Goal: Task Accomplishment & Management: Complete application form

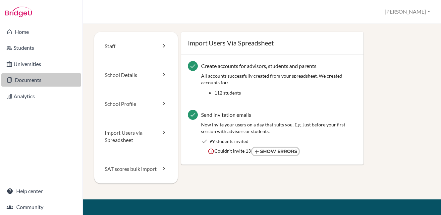
click at [30, 80] on link "Documents" at bounding box center [41, 79] width 80 height 13
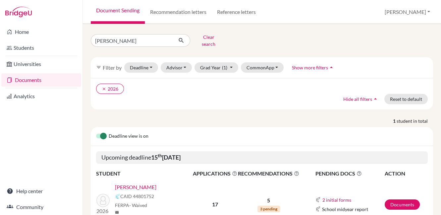
click at [128, 183] on link "[PERSON_NAME]" at bounding box center [135, 187] width 41 height 8
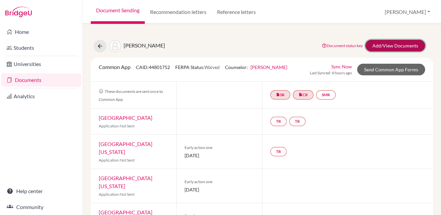
click at [394, 46] on link "Add/View Documents" at bounding box center [395, 46] width 60 height 12
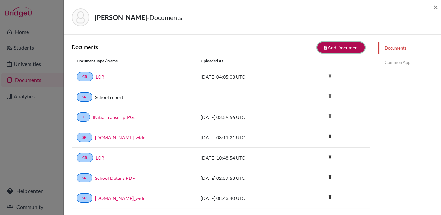
click at [330, 47] on button "note_add Add Document" at bounding box center [340, 47] width 47 height 10
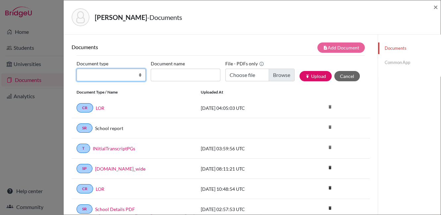
click at [106, 74] on select "Change explanation for Common App reports Counselor recommendation Internationa…" at bounding box center [111, 75] width 69 height 13
select select "5"
click at [77, 69] on select "Change explanation for Common App reports Counselor recommendation Internationa…" at bounding box center [111, 75] width 69 height 13
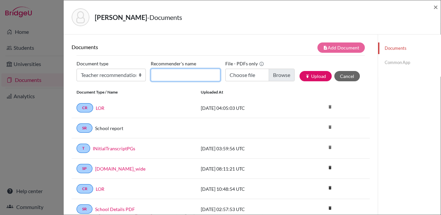
click at [170, 71] on input "Recommender's name" at bounding box center [185, 75] width 69 height 13
type input "Ms Jade"
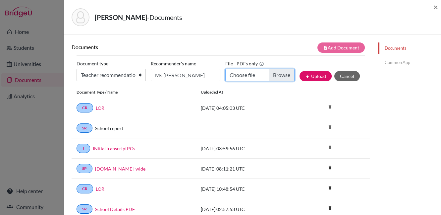
click at [276, 74] on input "Choose file" at bounding box center [259, 75] width 69 height 13
type input "C:\fakepath\LOR Rishit Raj.pdf"
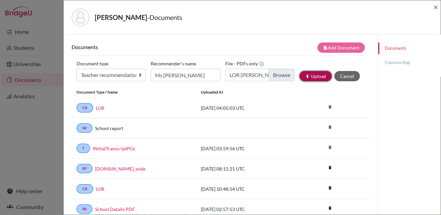
click at [309, 73] on button "publish Upload" at bounding box center [315, 76] width 32 height 10
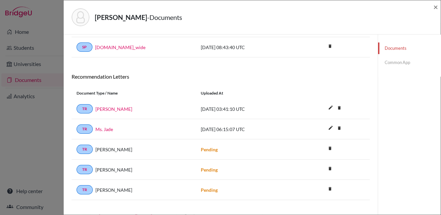
scroll to position [211, 0]
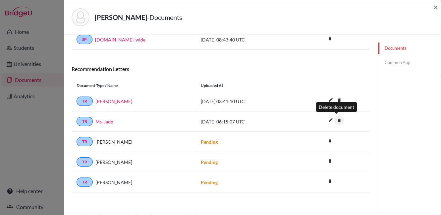
click at [336, 119] on icon "delete" at bounding box center [339, 120] width 10 height 10
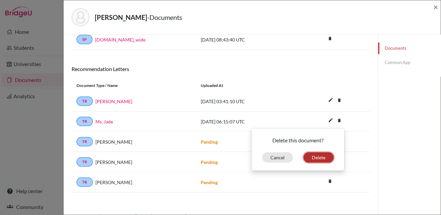
click at [317, 156] on button "Delete" at bounding box center [318, 157] width 30 height 10
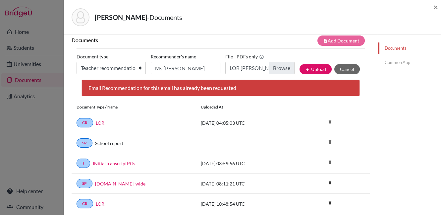
scroll to position [0, 0]
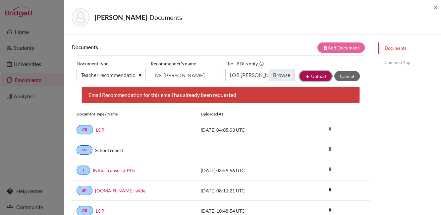
click at [314, 76] on button "publish Upload" at bounding box center [315, 76] width 32 height 10
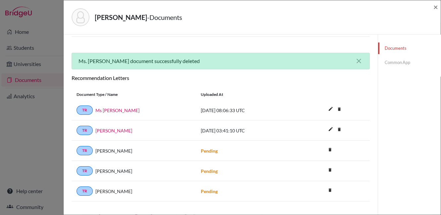
scroll to position [211, 0]
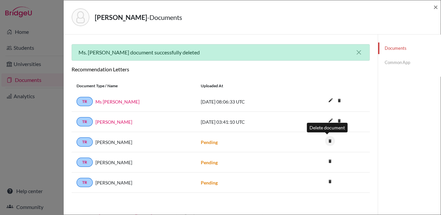
click at [326, 140] on icon "delete" at bounding box center [330, 141] width 10 height 10
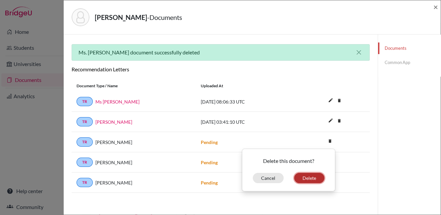
click at [305, 174] on button "Delete" at bounding box center [309, 178] width 30 height 10
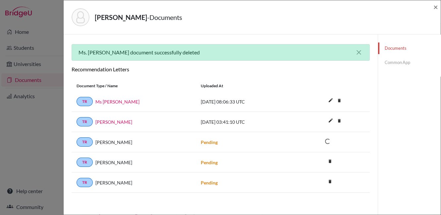
scroll to position [191, 0]
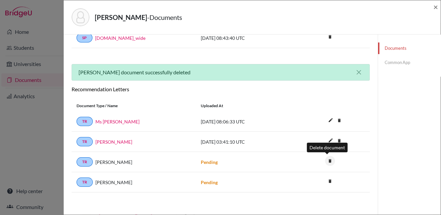
click at [328, 160] on icon "delete" at bounding box center [330, 161] width 10 height 10
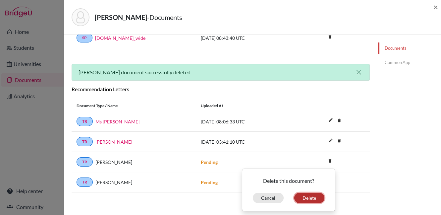
click at [308, 194] on button "Delete" at bounding box center [309, 197] width 30 height 10
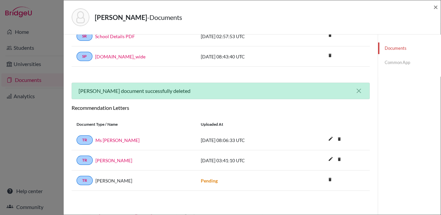
scroll to position [171, 0]
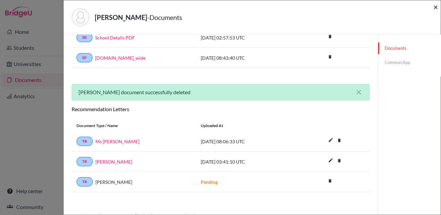
click at [437, 5] on span "×" at bounding box center [435, 7] width 5 height 10
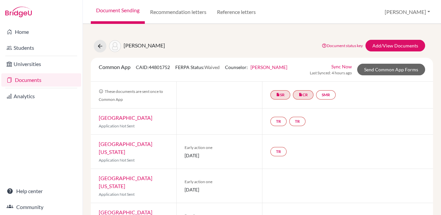
click at [30, 78] on link "Documents" at bounding box center [41, 79] width 80 height 13
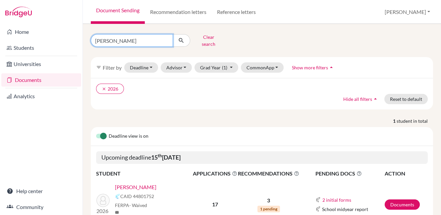
click at [166, 38] on input "Rishit" at bounding box center [132, 40] width 82 height 13
type input "margarita"
click at [183, 34] on button "submit" at bounding box center [182, 40] width 18 height 13
click at [149, 183] on link "[PERSON_NAME]" at bounding box center [135, 187] width 41 height 8
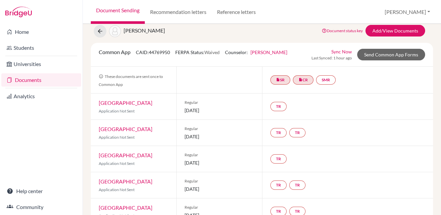
scroll to position [1, 0]
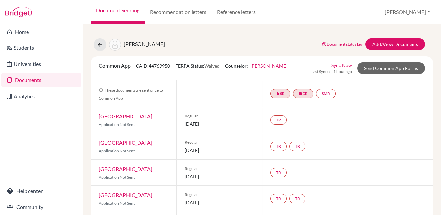
click at [337, 65] on link "Sync Now" at bounding box center [341, 65] width 21 height 7
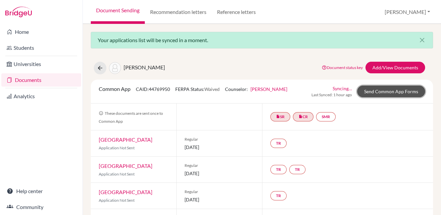
click at [387, 91] on link "Send Common App Forms" at bounding box center [391, 91] width 68 height 12
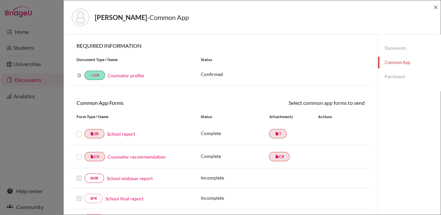
click at [78, 130] on label at bounding box center [79, 130] width 5 height 0
click at [0, 0] on input "checkbox" at bounding box center [0, 0] width 0 height 0
click at [79, 153] on label at bounding box center [79, 153] width 5 height 0
click at [0, 0] on input "checkbox" at bounding box center [0, 0] width 0 height 0
click at [353, 100] on link "Send" at bounding box center [350, 104] width 27 height 10
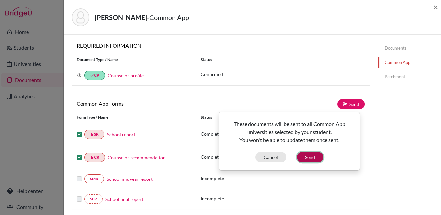
click at [311, 156] on button "Send" at bounding box center [310, 157] width 26 height 10
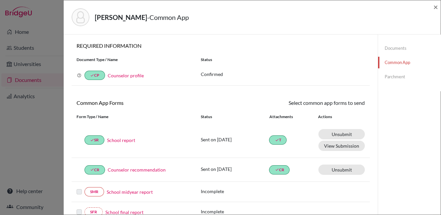
click at [391, 49] on link "Documents" at bounding box center [409, 48] width 63 height 12
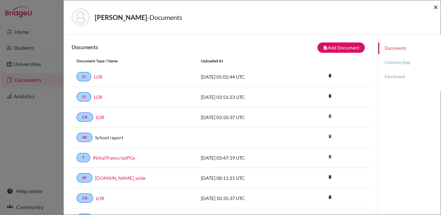
click at [435, 6] on span "×" at bounding box center [435, 7] width 5 height 10
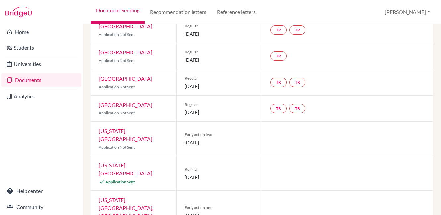
scroll to position [139, 0]
click at [125, 166] on link "[US_STATE][GEOGRAPHIC_DATA]" at bounding box center [126, 169] width 54 height 14
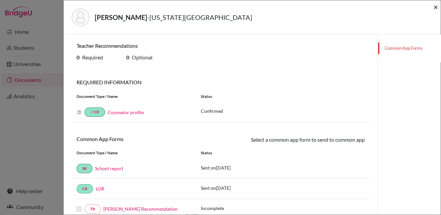
click at [436, 5] on span "×" at bounding box center [435, 7] width 5 height 10
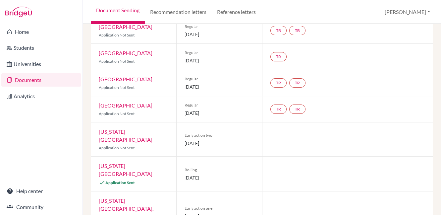
click at [126, 197] on link "[US_STATE][GEOGRAPHIC_DATA], [GEOGRAPHIC_DATA]" at bounding box center [126, 208] width 55 height 22
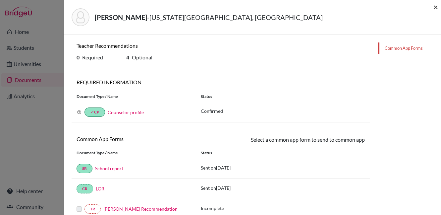
click at [437, 7] on span "×" at bounding box center [435, 7] width 5 height 10
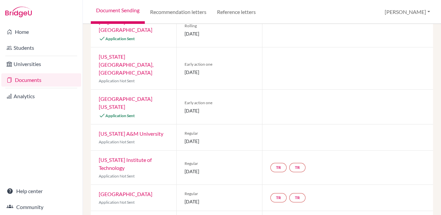
scroll to position [282, 0]
click at [152, 96] on link "[GEOGRAPHIC_DATA][US_STATE]" at bounding box center [126, 103] width 54 height 14
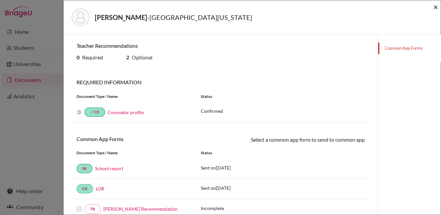
click at [436, 9] on span "×" at bounding box center [435, 7] width 5 height 10
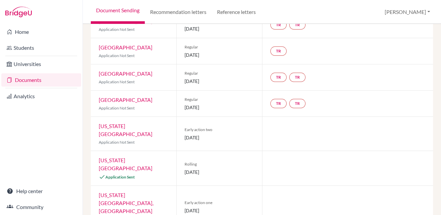
scroll to position [211, 0]
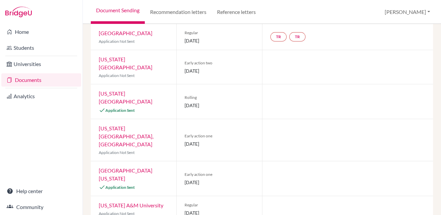
click at [127, 125] on link "[US_STATE][GEOGRAPHIC_DATA], [GEOGRAPHIC_DATA]" at bounding box center [126, 136] width 55 height 22
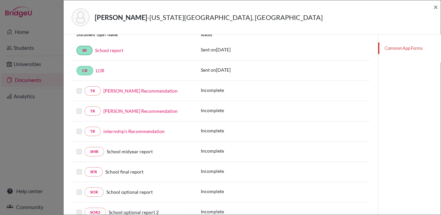
scroll to position [120, 0]
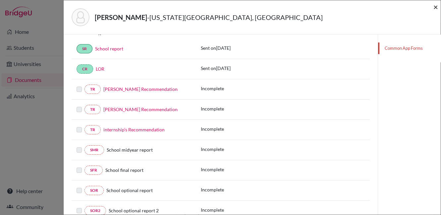
click at [437, 7] on span "×" at bounding box center [435, 7] width 5 height 10
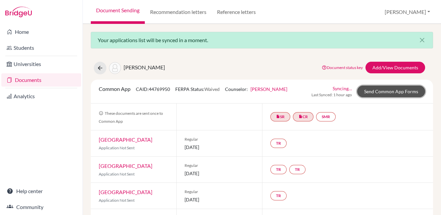
click at [377, 92] on link "Send Common App Forms" at bounding box center [391, 91] width 68 height 12
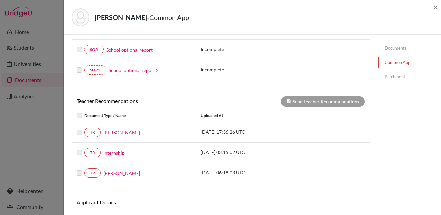
scroll to position [202, 0]
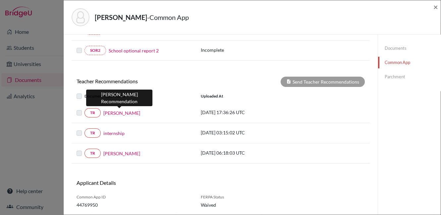
click at [116, 111] on link "[PERSON_NAME]" at bounding box center [121, 112] width 37 height 7
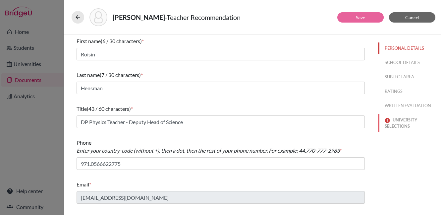
click at [395, 123] on button "UNIVERSITY SELECTIONS" at bounding box center [409, 123] width 63 height 18
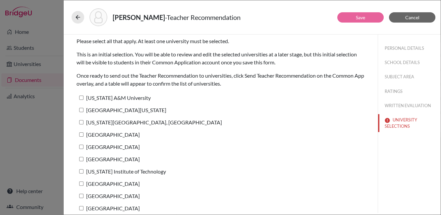
click at [80, 108] on input "[GEOGRAPHIC_DATA][US_STATE]" at bounding box center [81, 110] width 4 height 4
checkbox input "true"
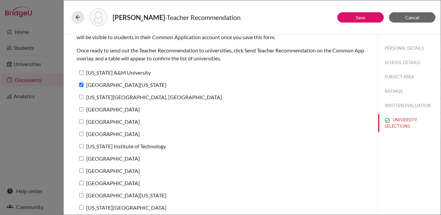
scroll to position [29, 0]
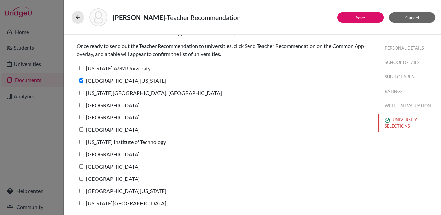
click at [81, 90] on input "[US_STATE][GEOGRAPHIC_DATA], [GEOGRAPHIC_DATA]" at bounding box center [81, 92] width 4 height 4
checkbox input "true"
click at [355, 16] on button "Save" at bounding box center [360, 17] width 46 height 10
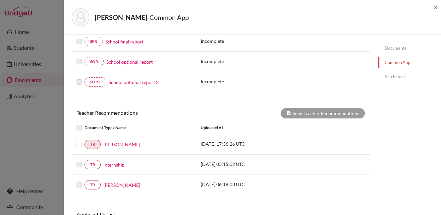
scroll to position [177, 0]
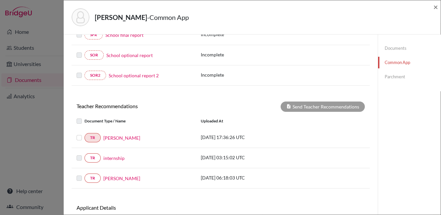
click at [84, 133] on label at bounding box center [84, 133] width 0 height 0
click at [0, 0] on input "checkbox" at bounding box center [0, 0] width 0 height 0
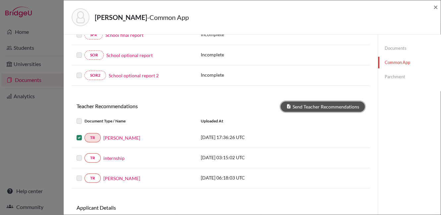
click at [316, 105] on button "Send Teacher Recommendations" at bounding box center [323, 106] width 84 height 10
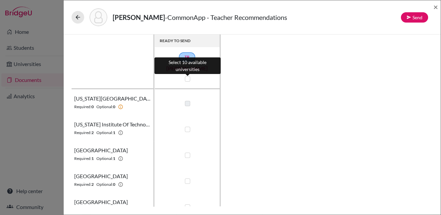
click at [187, 78] on label at bounding box center [187, 78] width 5 height 5
click at [187, 78] on input "checkbox" at bounding box center [185, 78] width 5 height 7
checkbox input "true"
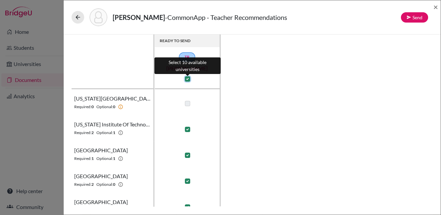
checkbox input "true"
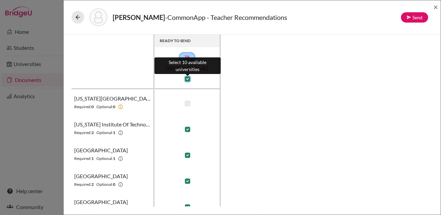
checkbox input "true"
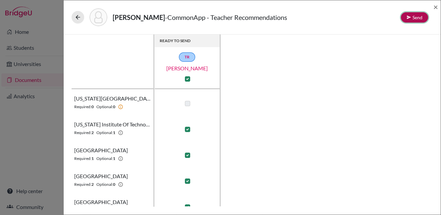
click at [415, 18] on button "Send" at bounding box center [414, 17] width 27 height 10
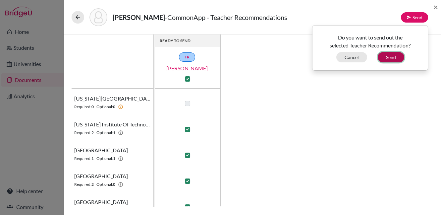
click at [388, 55] on button "Send" at bounding box center [391, 57] width 26 height 10
checkbox input "false"
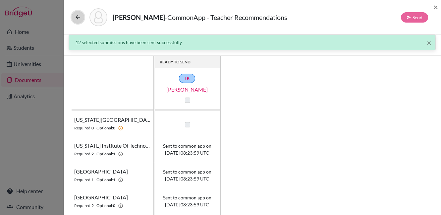
click at [78, 17] on icon at bounding box center [78, 17] width 7 height 7
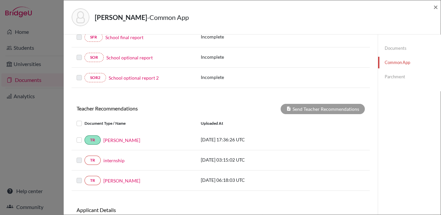
scroll to position [174, 0]
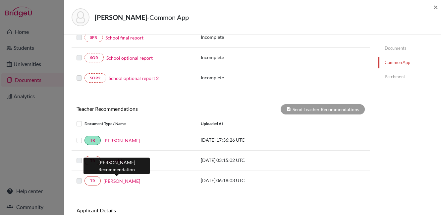
click at [109, 178] on link "[PERSON_NAME]" at bounding box center [121, 180] width 37 height 7
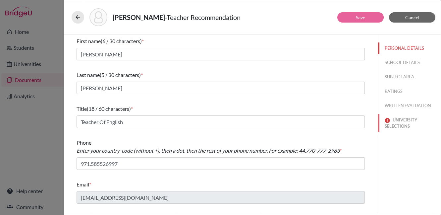
click at [399, 123] on button "UNIVERSITY SELECTIONS" at bounding box center [409, 123] width 63 height 18
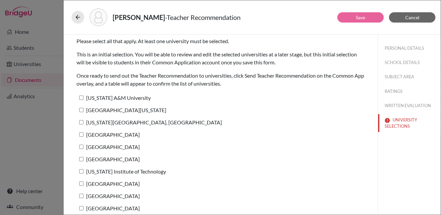
click at [82, 109] on input "[GEOGRAPHIC_DATA][US_STATE]" at bounding box center [81, 110] width 4 height 4
checkbox input "true"
click at [80, 121] on input "[US_STATE][GEOGRAPHIC_DATA], [GEOGRAPHIC_DATA]" at bounding box center [81, 122] width 4 height 4
checkbox input "true"
click at [371, 18] on button "Save" at bounding box center [360, 17] width 46 height 10
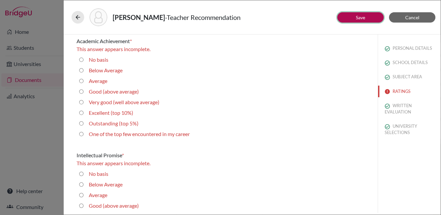
click at [354, 17] on button "Save" at bounding box center [360, 17] width 46 height 10
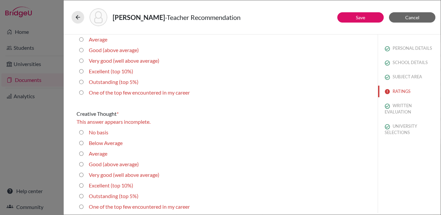
scroll to position [232, 0]
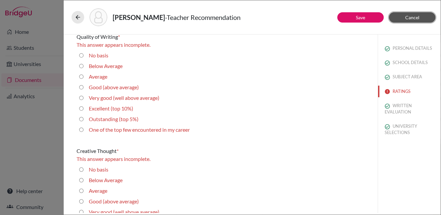
click at [409, 17] on span "Cancel" at bounding box center [412, 18] width 14 height 6
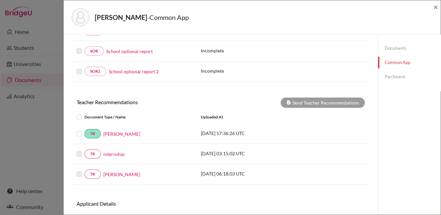
scroll to position [181, 0]
click at [93, 173] on link "TR" at bounding box center [92, 173] width 16 height 9
click at [84, 170] on label at bounding box center [84, 170] width 0 height 0
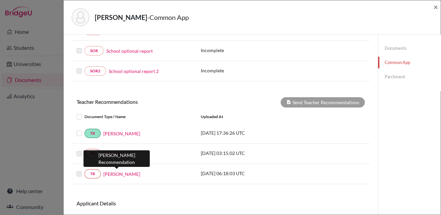
click at [110, 172] on link "[PERSON_NAME]" at bounding box center [121, 173] width 37 height 7
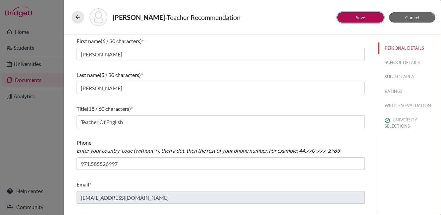
click at [366, 18] on button "Save" at bounding box center [360, 17] width 46 height 10
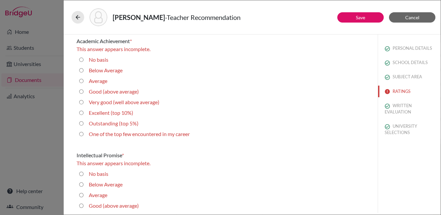
click at [82, 112] on 10\%\) "Excellent (top 10%)" at bounding box center [81, 113] width 4 height 8
radio 10\%\) "true"
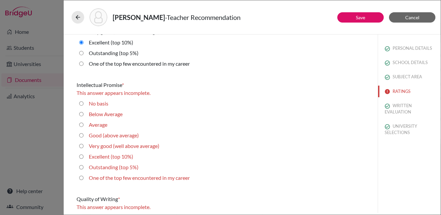
scroll to position [73, 0]
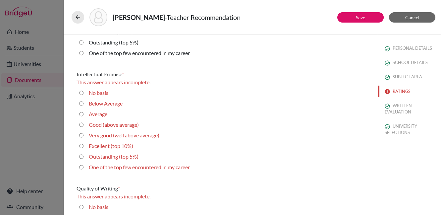
click at [81, 156] on 5\%\) "Outstanding (top 5%)" at bounding box center [81, 156] width 4 height 8
radio 5\%\) "true"
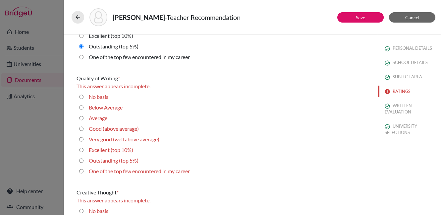
scroll to position [202, 0]
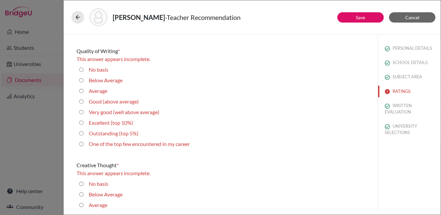
click at [82, 100] on average\) "Good (above average)" at bounding box center [81, 101] width 4 height 8
radio average\) "true"
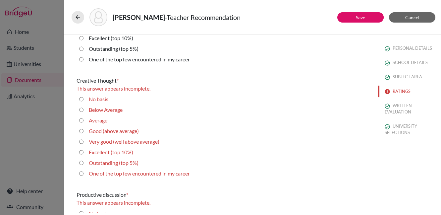
scroll to position [276, 0]
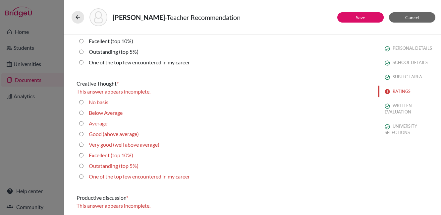
click at [80, 132] on average\) "Good (above average)" at bounding box center [81, 134] width 4 height 8
radio average\) "true"
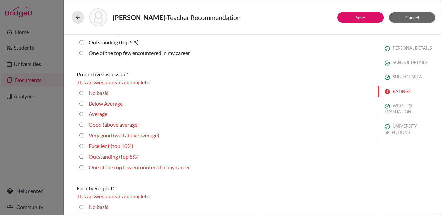
scroll to position [403, 0]
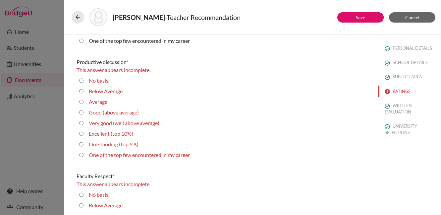
click at [83, 111] on average\) "Good (above average)" at bounding box center [81, 112] width 4 height 8
radio average\) "true"
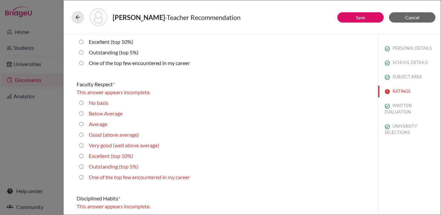
scroll to position [489, 0]
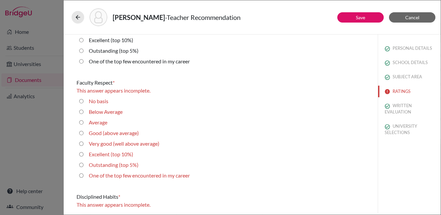
click at [82, 163] on 5\%\) "Outstanding (top 5%)" at bounding box center [81, 165] width 4 height 8
radio 5\%\) "true"
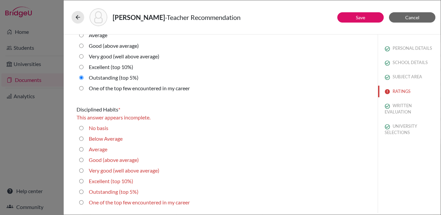
scroll to position [645, 0]
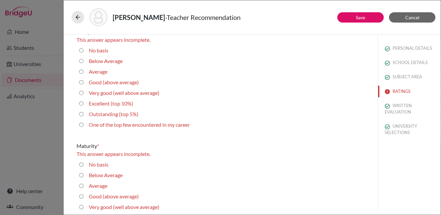
click at [79, 112] on 5\%\) "Outstanding (top 5%)" at bounding box center [81, 114] width 4 height 8
radio 5\%\) "true"
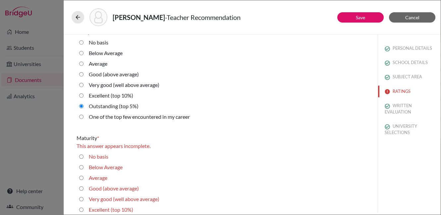
click at [82, 199] on average\) "Very good (well above average)" at bounding box center [81, 199] width 4 height 8
radio average\) "true"
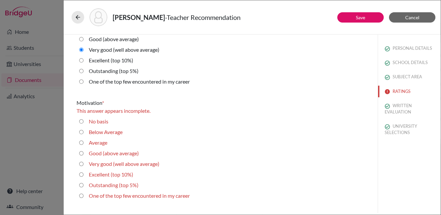
scroll to position [813, 0]
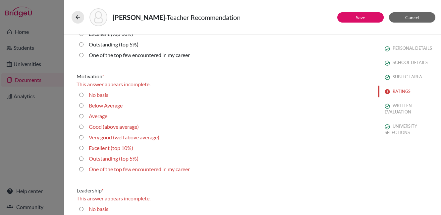
click at [82, 136] on average\) "Very good (well above average)" at bounding box center [81, 137] width 4 height 8
radio average\) "true"
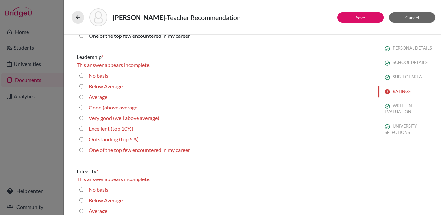
scroll to position [954, 0]
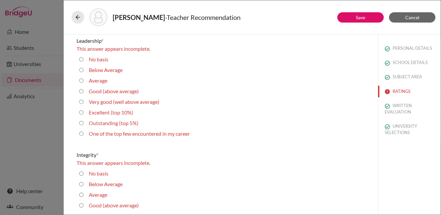
click at [81, 102] on average\) "Very good (well above average)" at bounding box center [81, 102] width 4 height 8
radio average\) "true"
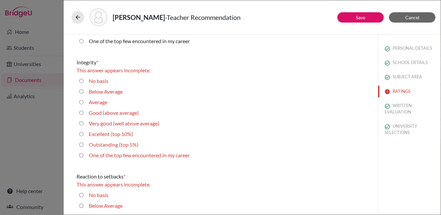
scroll to position [1040, 0]
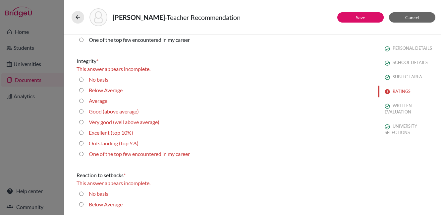
click at [82, 120] on average\) "Very good (well above average)" at bounding box center [81, 122] width 4 height 8
radio average\) "true"
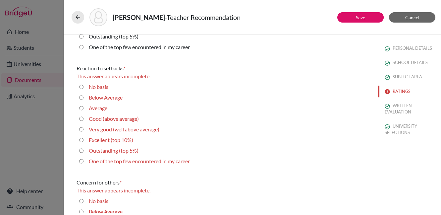
scroll to position [1143, 0]
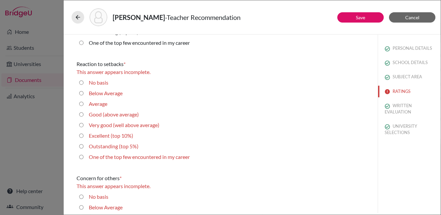
click at [80, 112] on average\) "Good (above average)" at bounding box center [81, 114] width 4 height 8
radio average\) "true"
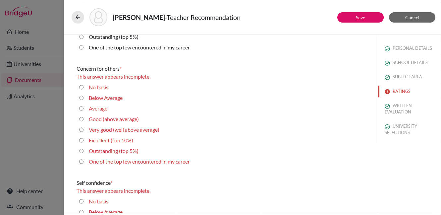
scroll to position [1246, 0]
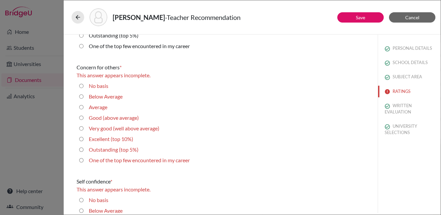
click at [80, 117] on average\) "Good (above average)" at bounding box center [81, 118] width 4 height 8
radio average\) "true"
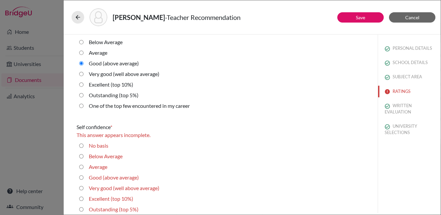
scroll to position [1307, 0]
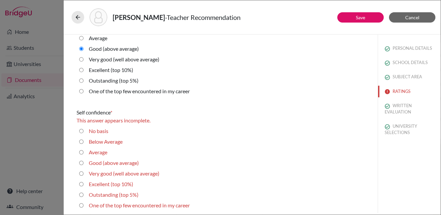
click at [79, 162] on average\) "Good (above average)" at bounding box center [81, 163] width 4 height 8
radio average\) "true"
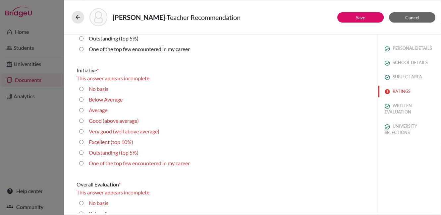
scroll to position [1462, 0]
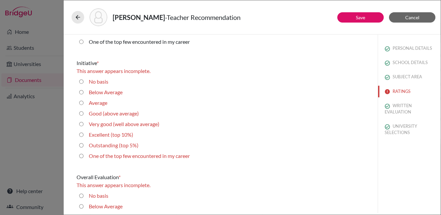
click at [82, 124] on average\) "Very good (well above average)" at bounding box center [81, 124] width 4 height 8
radio average\) "true"
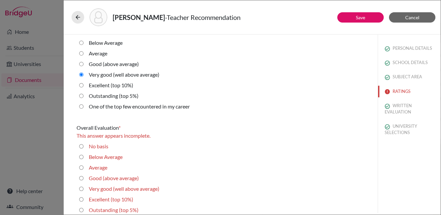
scroll to position [1506, 0]
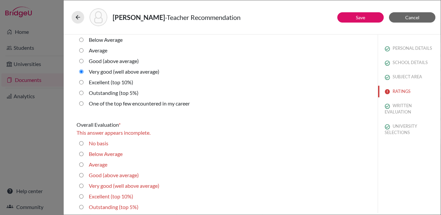
click at [82, 185] on average\) "Very good (well above average)" at bounding box center [81, 186] width 4 height 8
radio average\) "true"
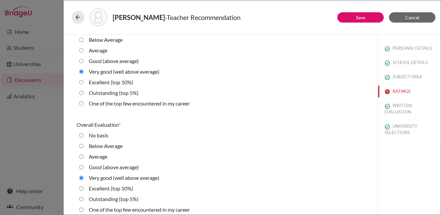
scroll to position [1512, 0]
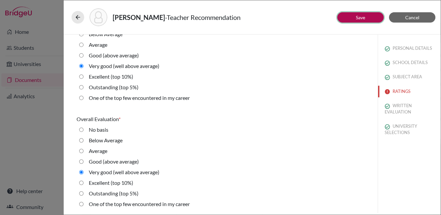
click at [360, 16] on link "Save" at bounding box center [360, 18] width 9 height 6
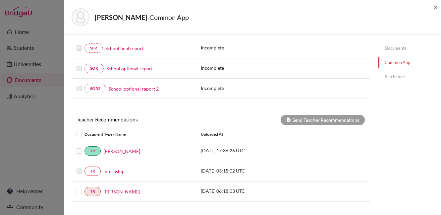
scroll to position [165, 0]
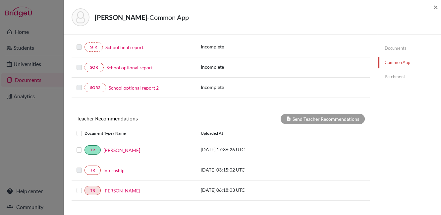
click at [84, 186] on label at bounding box center [84, 186] width 0 height 0
click at [0, 0] on input "checkbox" at bounding box center [0, 0] width 0 height 0
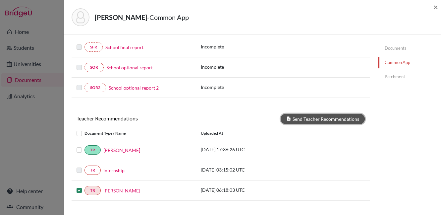
click at [322, 117] on button "Send Teacher Recommendations" at bounding box center [323, 119] width 84 height 10
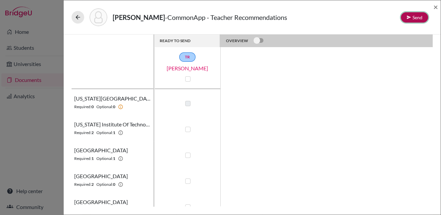
click at [409, 18] on icon at bounding box center [408, 17] width 5 height 5
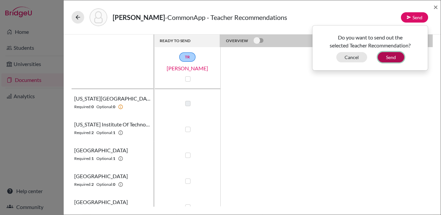
click at [391, 57] on button "Send" at bounding box center [391, 57] width 26 height 10
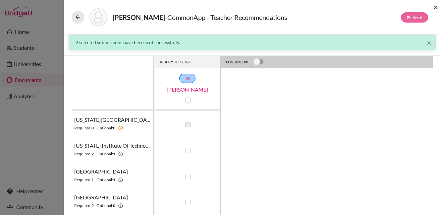
click at [435, 8] on span "×" at bounding box center [435, 7] width 5 height 10
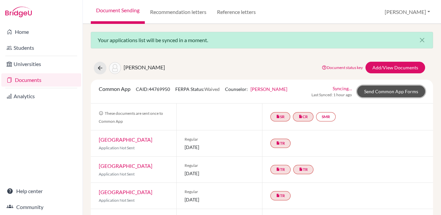
click at [380, 91] on link "Send Common App Forms" at bounding box center [391, 91] width 68 height 12
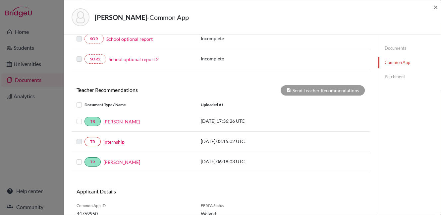
scroll to position [211, 0]
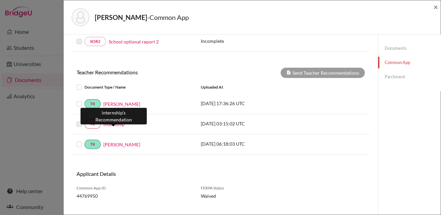
click at [115, 123] on link "internship" at bounding box center [113, 124] width 21 height 7
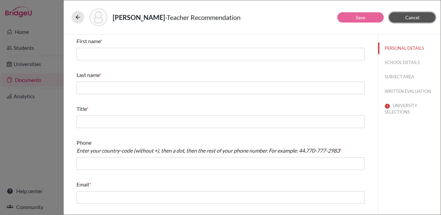
click at [404, 20] on button "Cancel" at bounding box center [412, 17] width 46 height 10
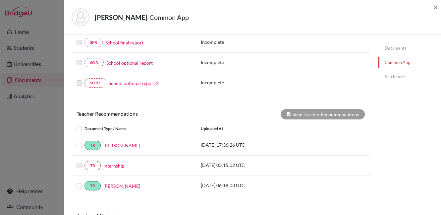
scroll to position [179, 0]
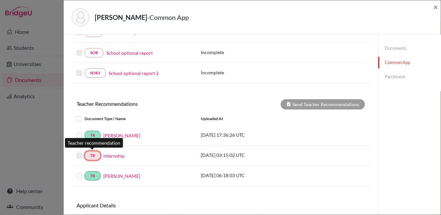
click at [91, 154] on link "TR" at bounding box center [92, 155] width 16 height 9
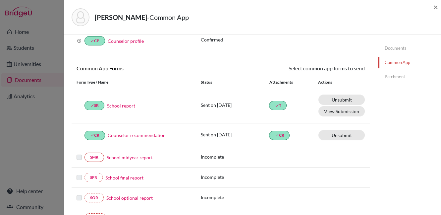
scroll to position [0, 0]
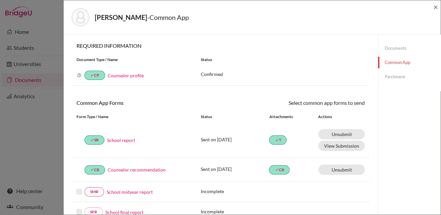
click at [395, 47] on link "Documents" at bounding box center [409, 48] width 63 height 12
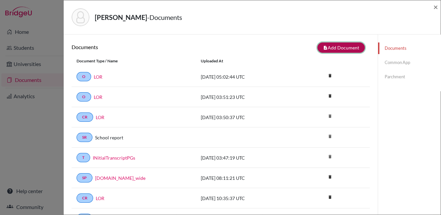
click at [334, 45] on button "note_add Add Document" at bounding box center [340, 47] width 47 height 10
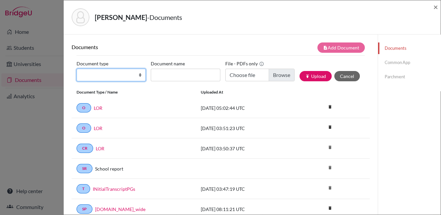
click at [125, 76] on select "Change explanation for Common App reports Counselor recommendation Internationa…" at bounding box center [111, 75] width 69 height 13
select select "39"
click at [77, 69] on select "Change explanation for Common App reports Counselor recommendation Internationa…" at bounding box center [111, 75] width 69 height 13
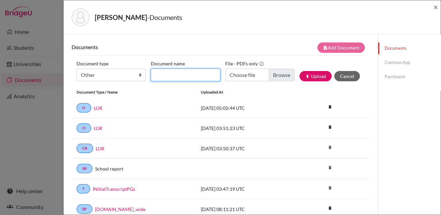
click at [168, 76] on input "Document name" at bounding box center [185, 75] width 69 height 13
type input "LOR"
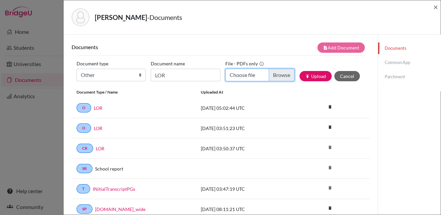
click at [277, 75] on input "Choose file" at bounding box center [259, 75] width 69 height 13
type input "C:\fakepath\[PERSON_NAME] Recommendation Letter (1).pdf"
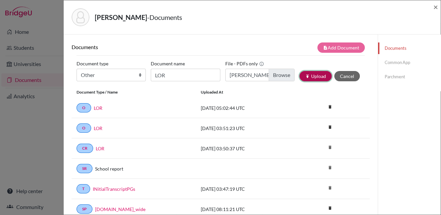
click at [308, 75] on button "publish Upload" at bounding box center [315, 76] width 32 height 10
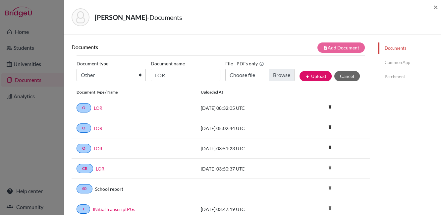
click at [387, 63] on link "Common App" at bounding box center [409, 63] width 63 height 12
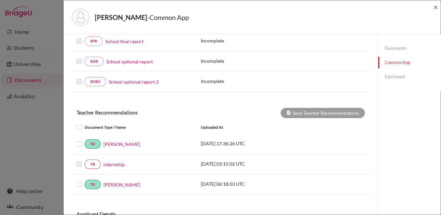
scroll to position [220, 0]
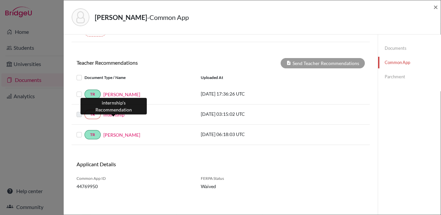
click at [117, 113] on link "internship" at bounding box center [113, 114] width 21 height 7
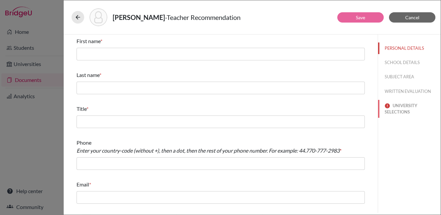
click at [393, 108] on button "UNIVERSITY SELECTIONS" at bounding box center [409, 109] width 63 height 18
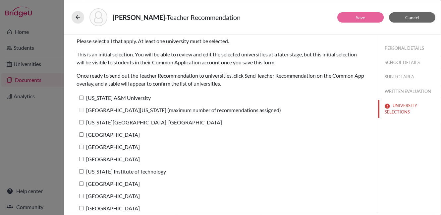
click at [81, 123] on input "[US_STATE][GEOGRAPHIC_DATA], [GEOGRAPHIC_DATA]" at bounding box center [81, 122] width 4 height 4
checkbox input "true"
click at [348, 16] on button "Save" at bounding box center [360, 17] width 46 height 10
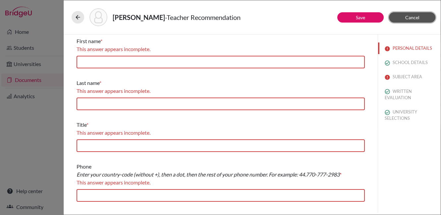
click at [408, 20] on span "Cancel" at bounding box center [412, 18] width 14 height 6
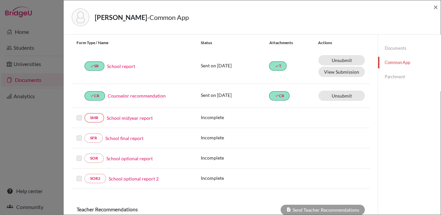
scroll to position [79, 0]
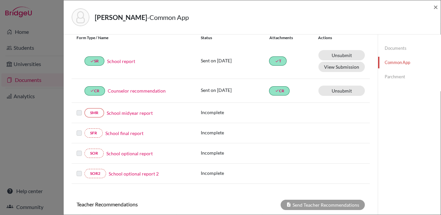
click at [130, 153] on link "School optional report" at bounding box center [129, 153] width 46 height 7
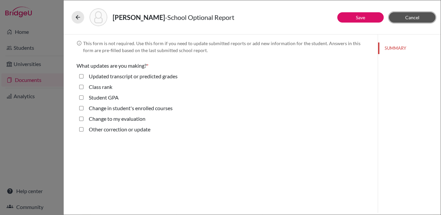
click at [396, 20] on button "Cancel" at bounding box center [412, 17] width 46 height 10
